Goal: Task Accomplishment & Management: Use online tool/utility

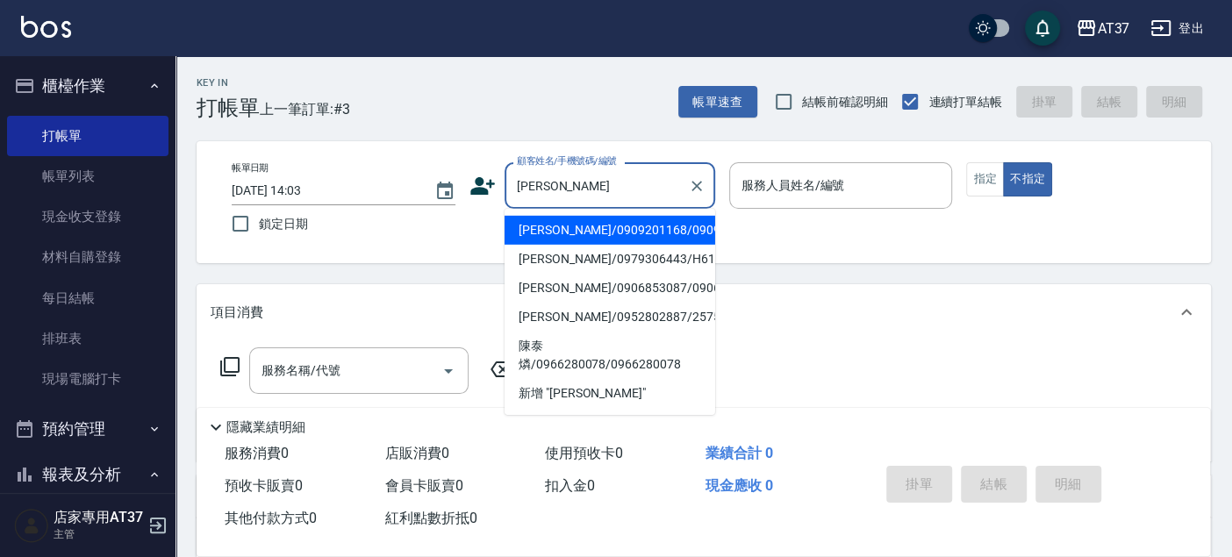
click at [579, 270] on li "[PERSON_NAME]/0979306443/H610" at bounding box center [609, 259] width 211 height 29
type input "[PERSON_NAME]/0979306443/H610"
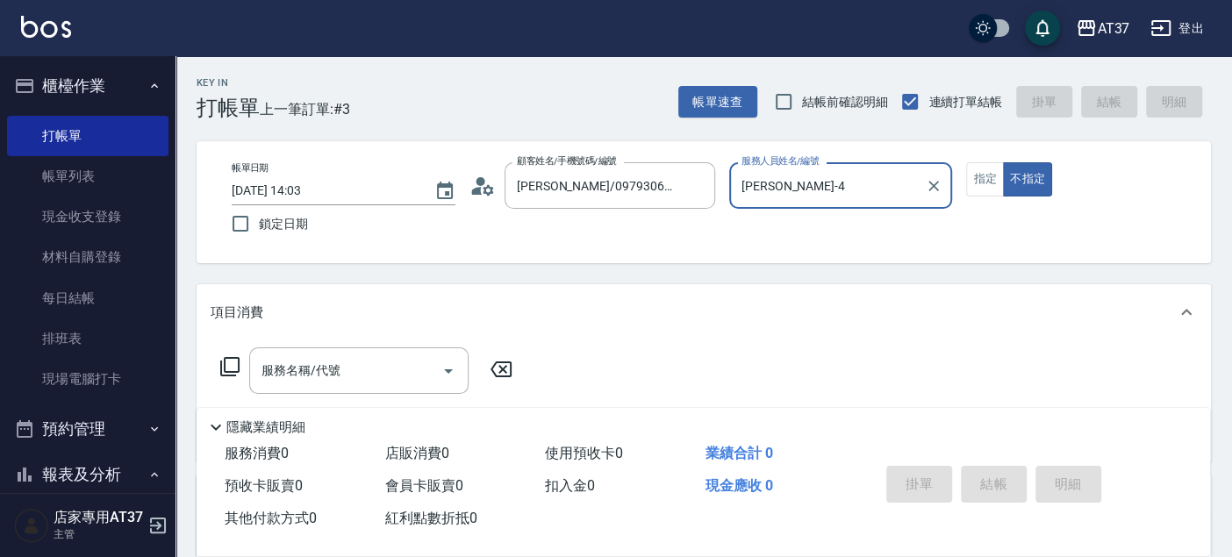
type input "[PERSON_NAME]-4"
drag, startPoint x: 980, startPoint y: 177, endPoint x: 898, endPoint y: 209, distance: 87.5
click at [980, 179] on button "指定" at bounding box center [985, 179] width 38 height 34
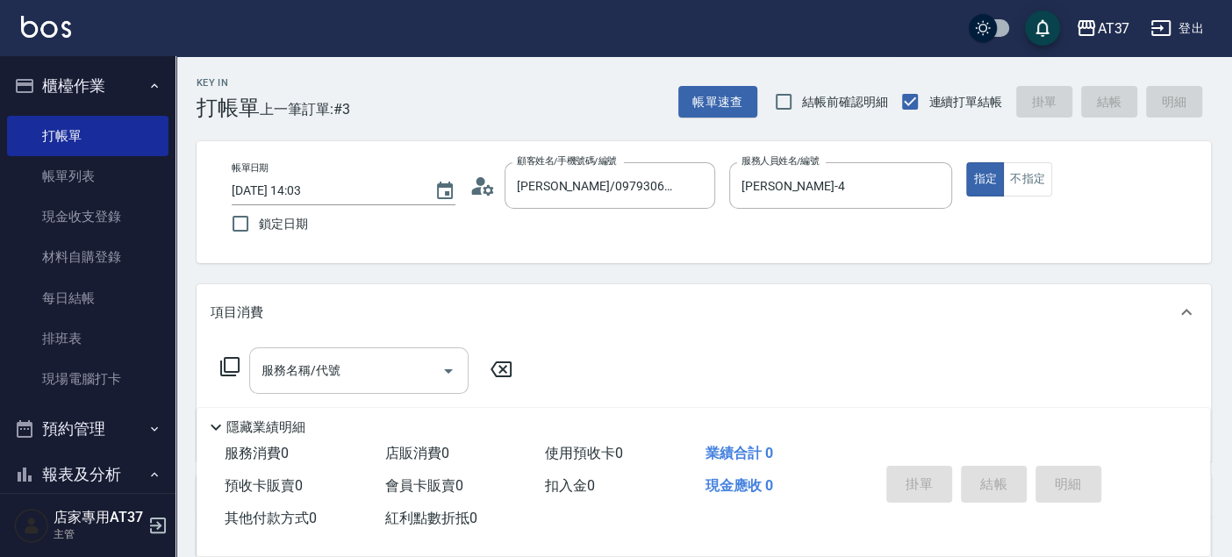
click at [386, 350] on div "服務名稱/代號" at bounding box center [358, 370] width 219 height 46
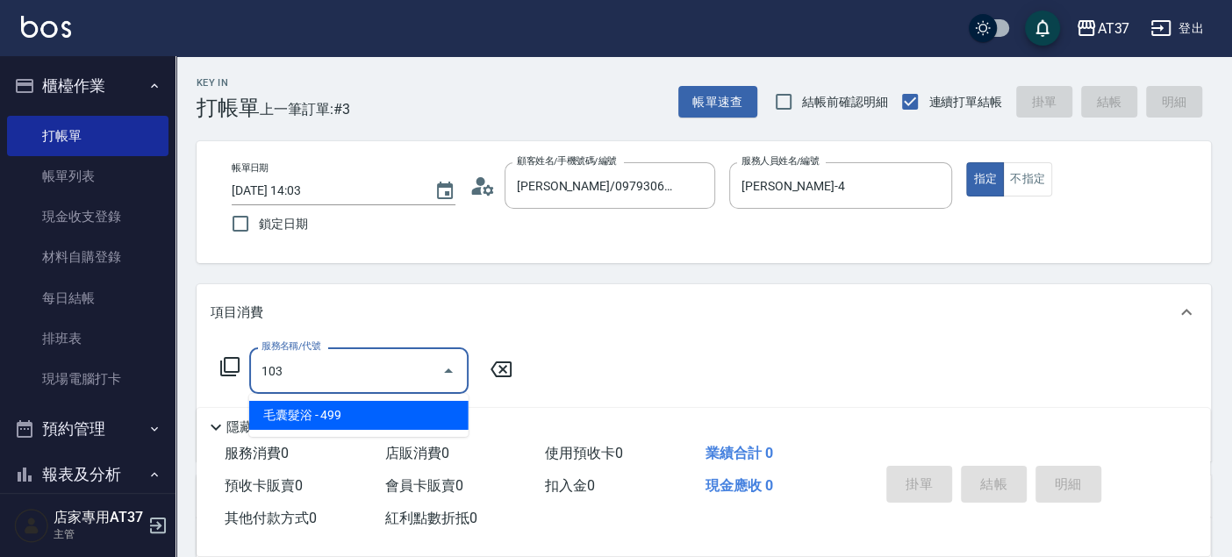
type input "毛囊髮浴(103)"
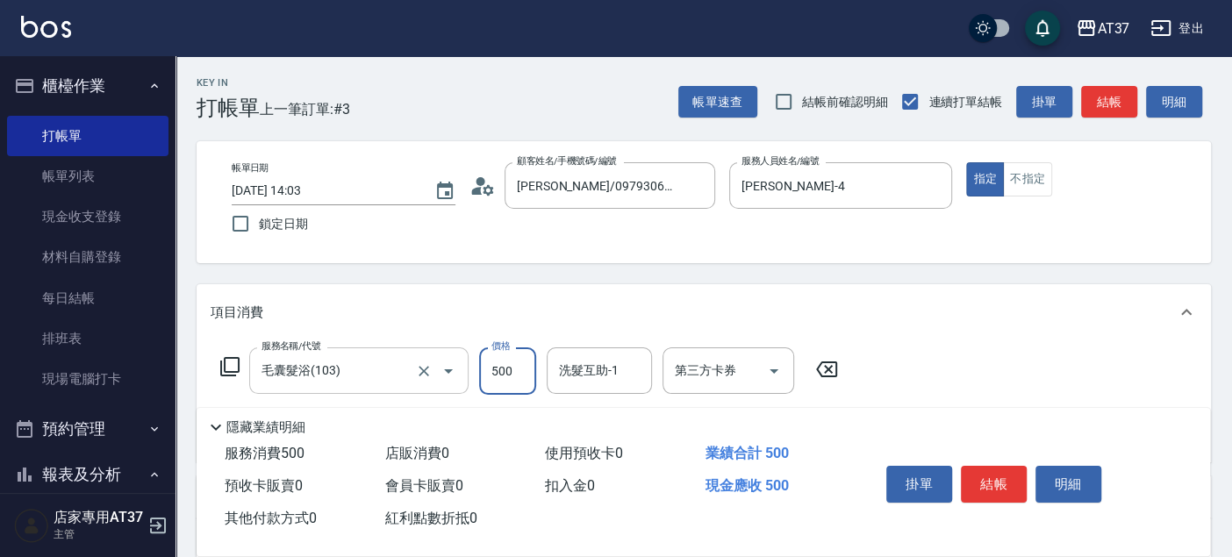
type input "500"
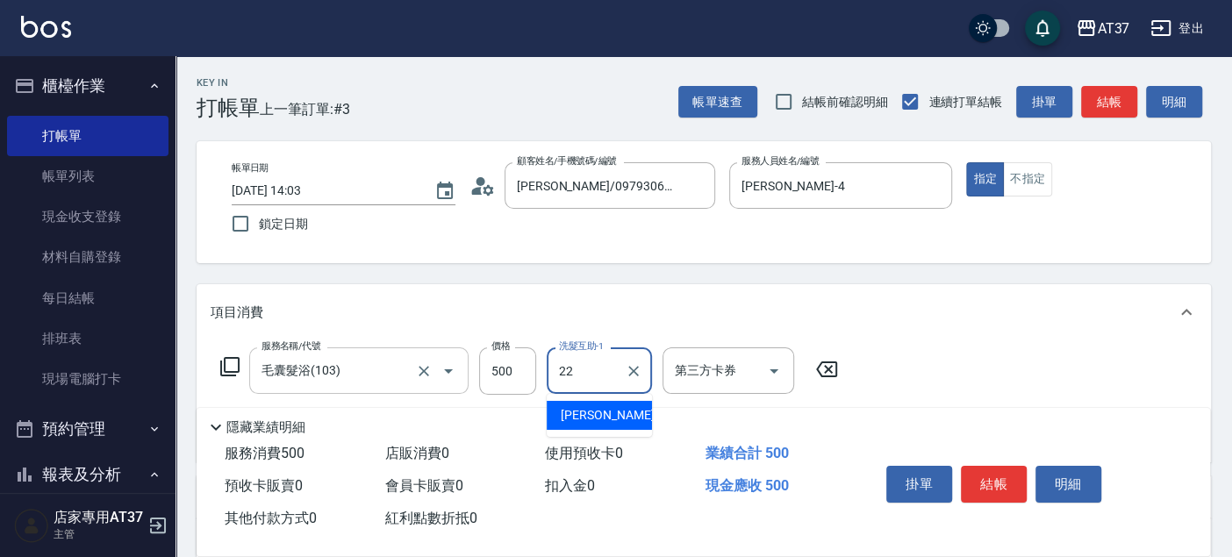
type input "威廉-22"
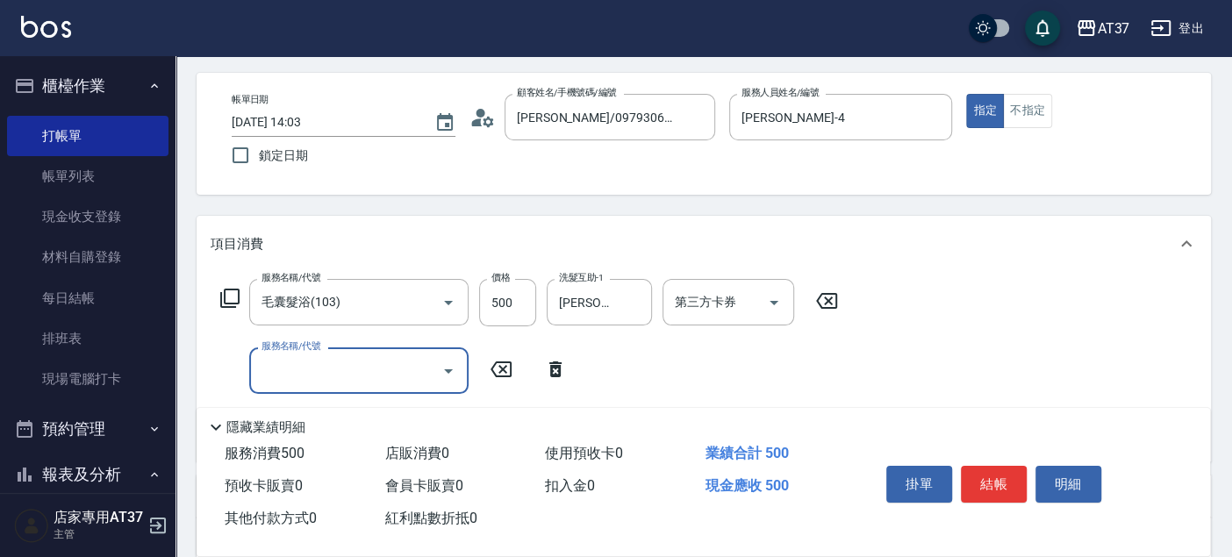
scroll to position [195, 0]
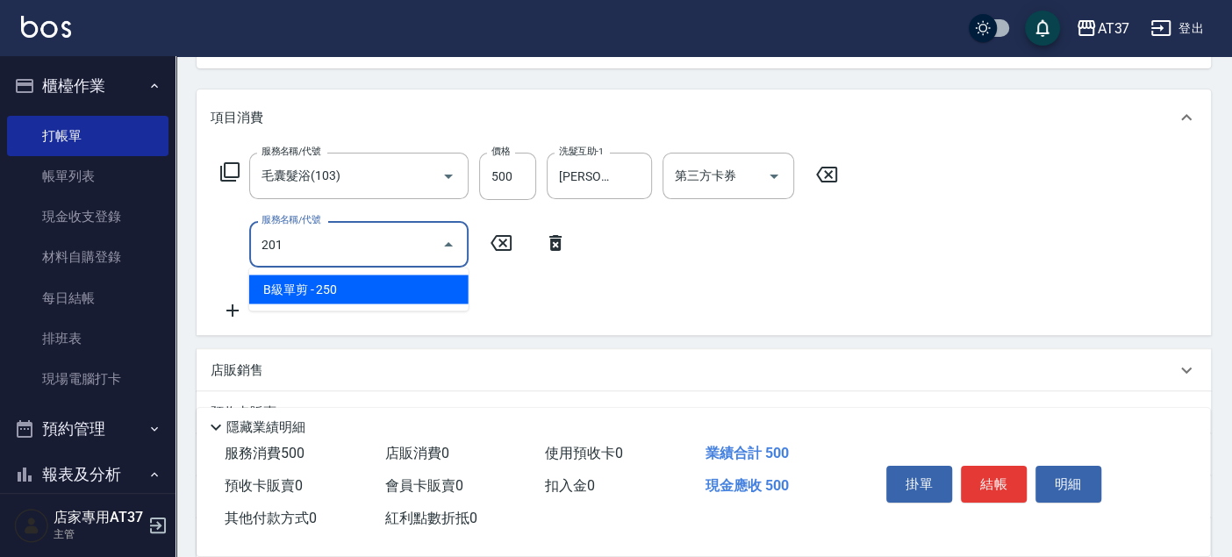
type input "B級單剪(201)"
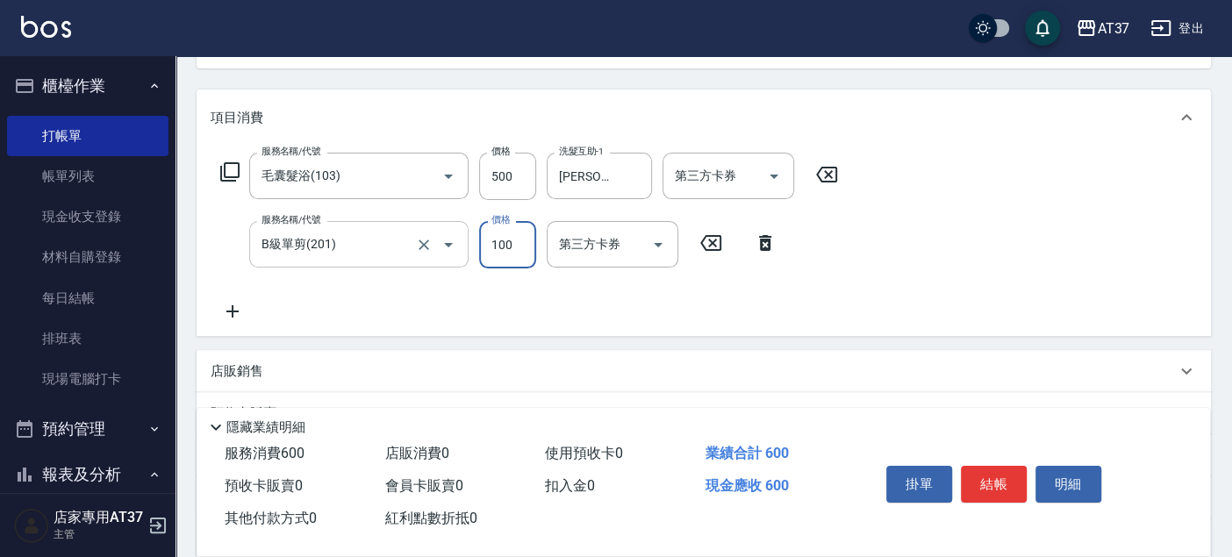
type input "100"
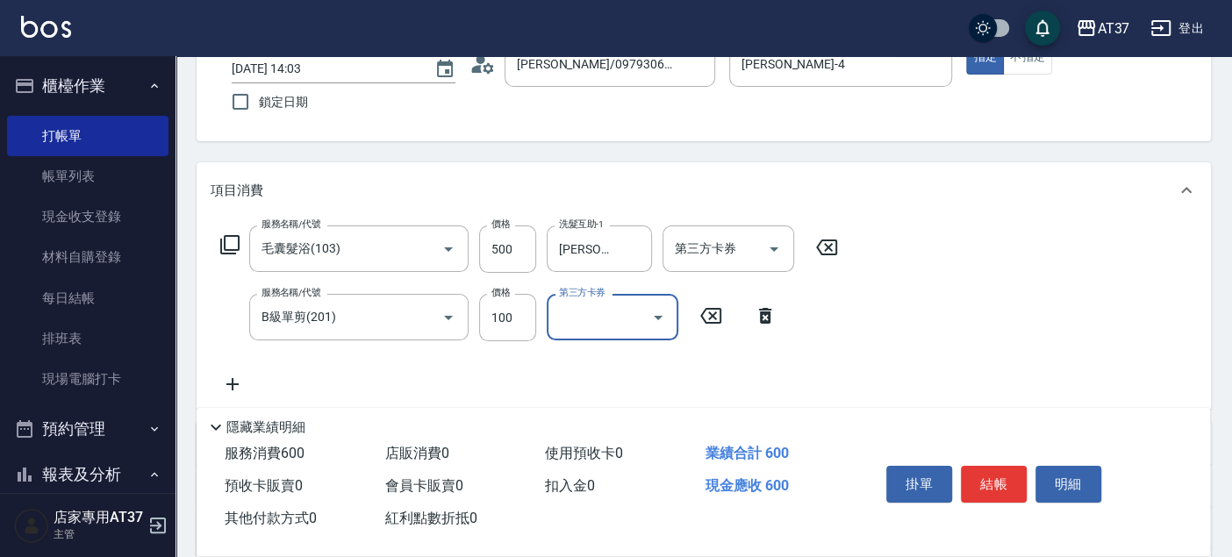
scroll to position [0, 0]
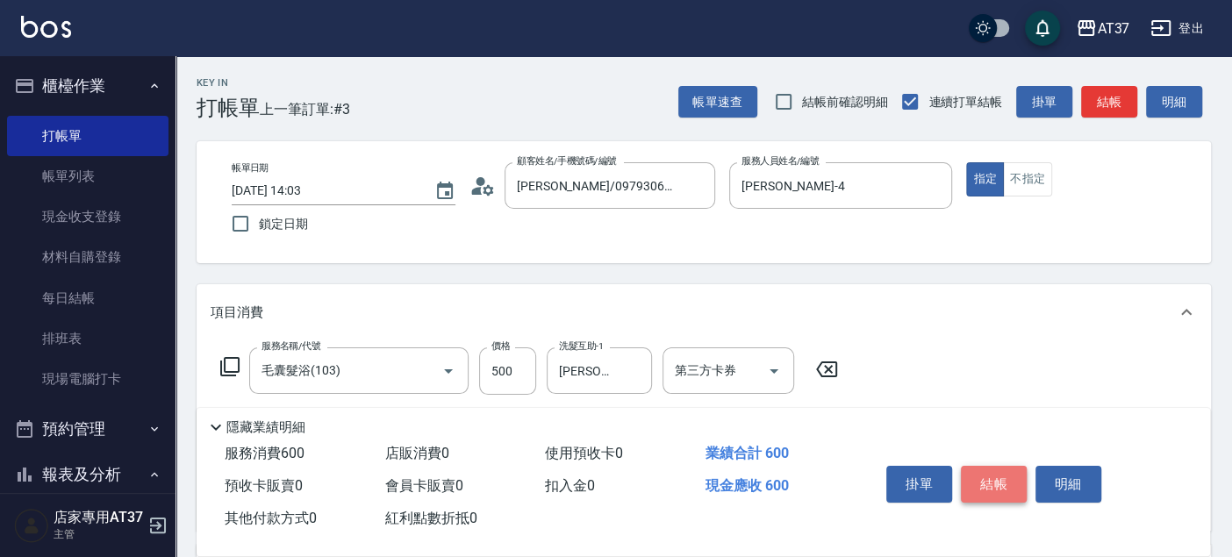
click at [1008, 482] on button "結帳" at bounding box center [994, 484] width 66 height 37
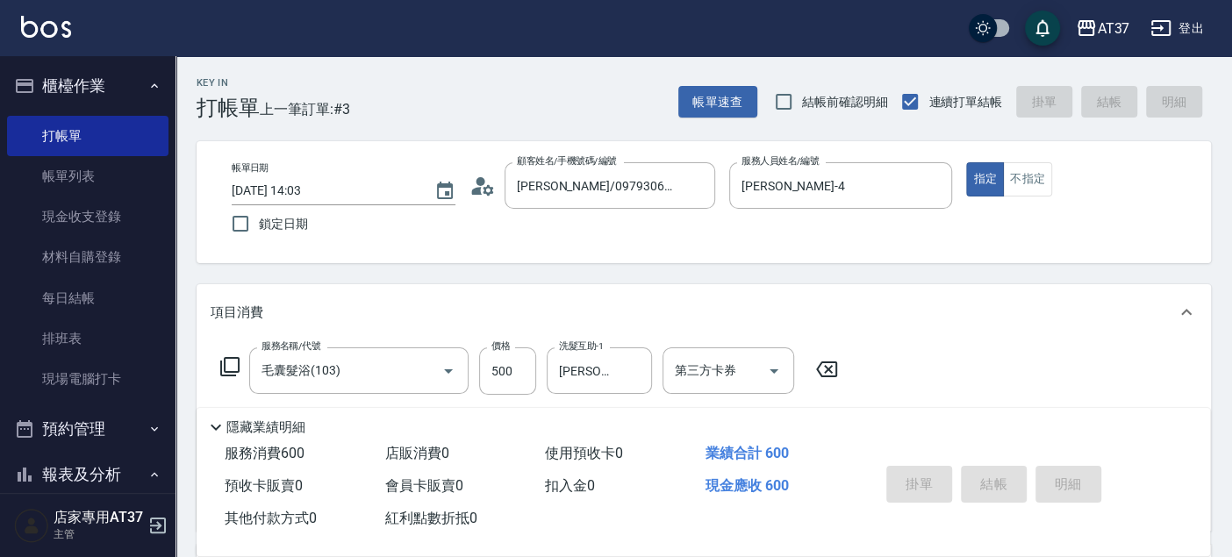
type input "2025/09/11 15:10"
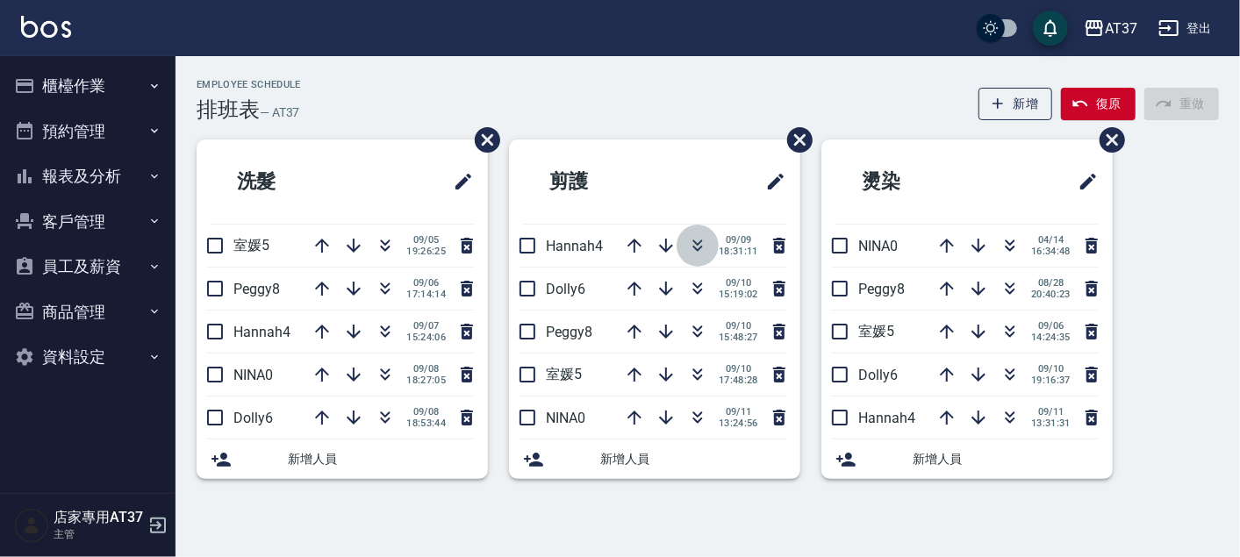
click at [699, 247] on icon "button" at bounding box center [698, 249] width 10 height 6
